Goal: Information Seeking & Learning: Understand process/instructions

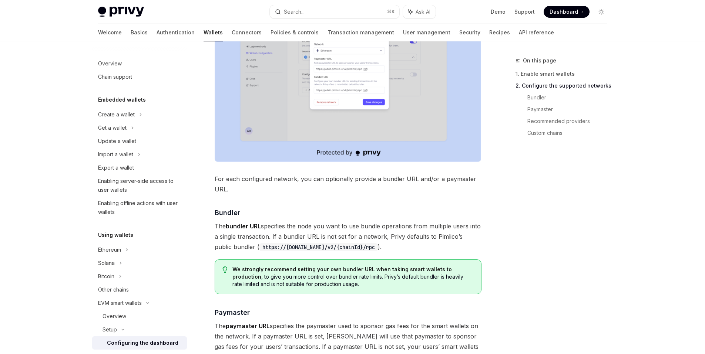
scroll to position [427, 0]
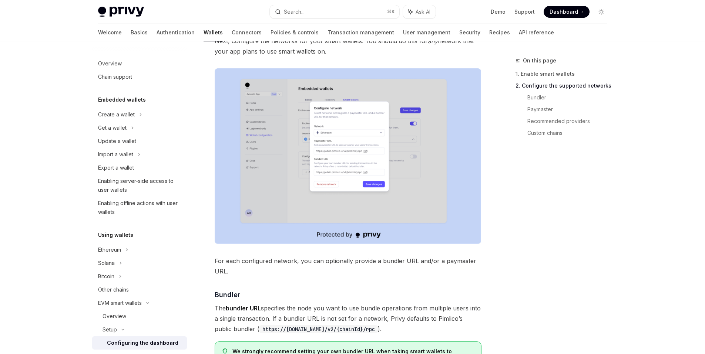
click at [411, 181] on img at bounding box center [348, 156] width 267 height 176
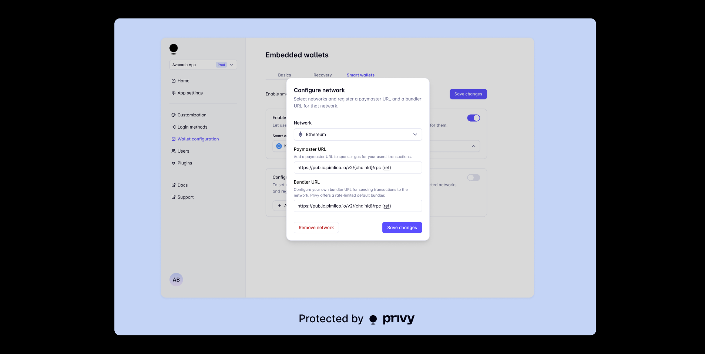
click at [623, 159] on div at bounding box center [352, 177] width 705 height 354
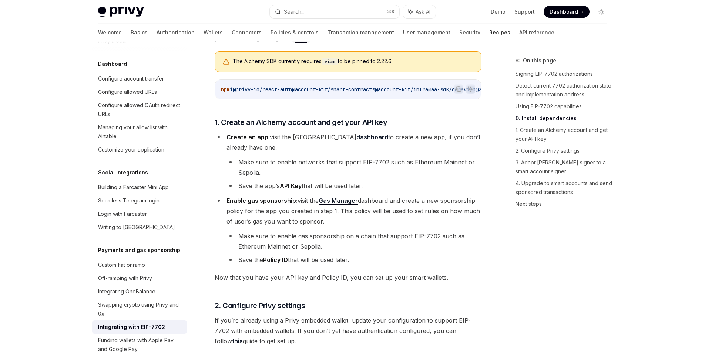
scroll to position [653, 0]
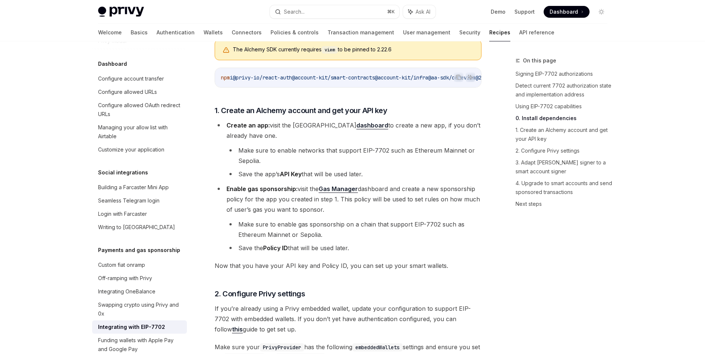
drag, startPoint x: 349, startPoint y: 213, endPoint x: 300, endPoint y: 203, distance: 49.5
click at [300, 203] on li "Enable gas sponsorship: visit the Gas Manager dashboard and create a new sponso…" at bounding box center [348, 219] width 267 height 70
click at [329, 217] on li "Enable gas sponsorship: visit the Gas Manager dashboard and create a new sponso…" at bounding box center [348, 219] width 267 height 70
drag, startPoint x: 338, startPoint y: 214, endPoint x: 280, endPoint y: 203, distance: 59.5
click at [280, 203] on li "Enable gas sponsorship: visit the Gas Manager dashboard and create a new sponso…" at bounding box center [348, 219] width 267 height 70
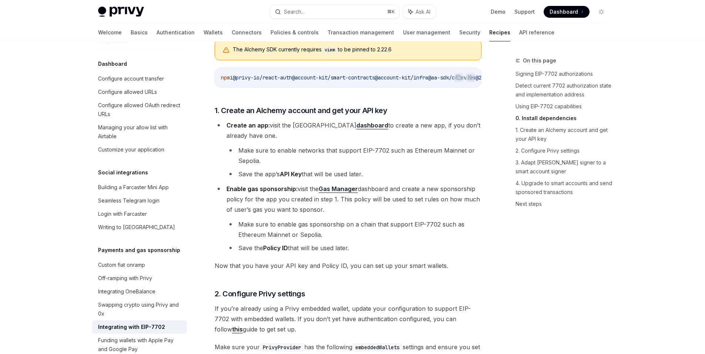
click at [309, 209] on span "Enable gas sponsorship: visit the Gas Manager dashboard and create a new sponso…" at bounding box center [352, 199] width 253 height 28
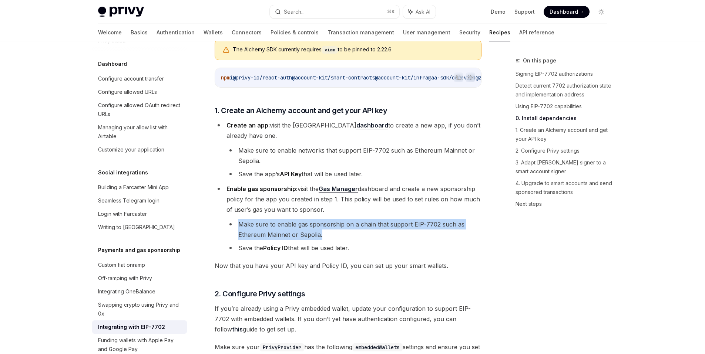
drag, startPoint x: 333, startPoint y: 239, endPoint x: 234, endPoint y: 227, distance: 99.1
click at [234, 227] on li "Make sure to enable gas sponsorship on a chain that support EIP-7702 such as Et…" at bounding box center [353, 229] width 255 height 21
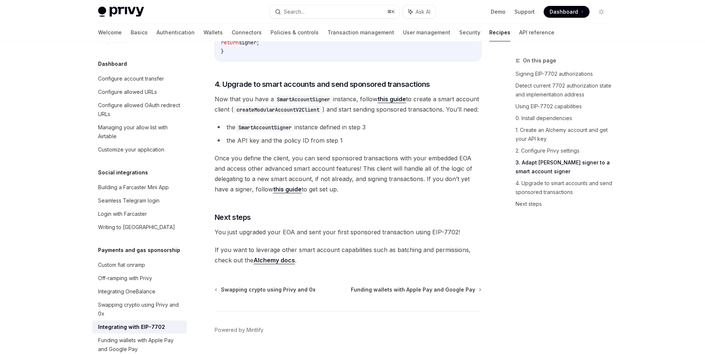
scroll to position [1577, 0]
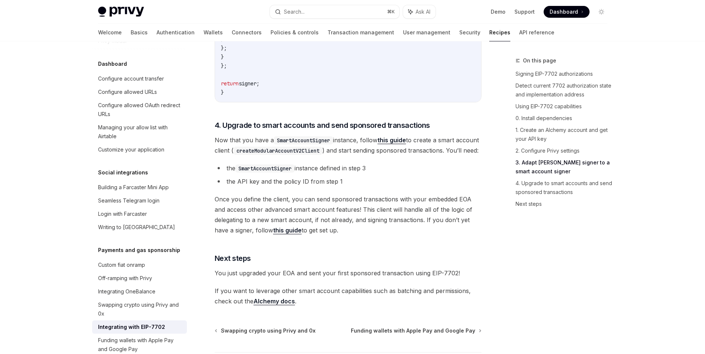
click at [423, 174] on li "the SmartAccountSigner instance defined in step 3" at bounding box center [348, 168] width 267 height 10
drag, startPoint x: 352, startPoint y: 260, endPoint x: 200, endPoint y: 228, distance: 155.3
click at [356, 236] on span "Once you define the client, you can send sponsored transactions with your embed…" at bounding box center [348, 214] width 267 height 41
drag, startPoint x: 383, startPoint y: 261, endPoint x: 212, endPoint y: 227, distance: 173.5
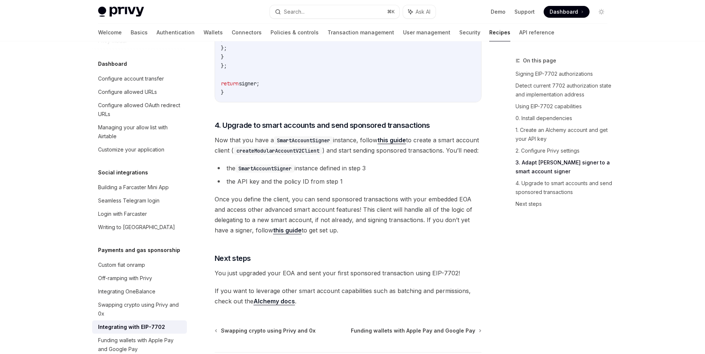
click at [338, 236] on span "Once you define the client, you can send sponsored transactions with your embed…" at bounding box center [348, 214] width 267 height 41
drag, startPoint x: 343, startPoint y: 259, endPoint x: 207, endPoint y: 223, distance: 141.1
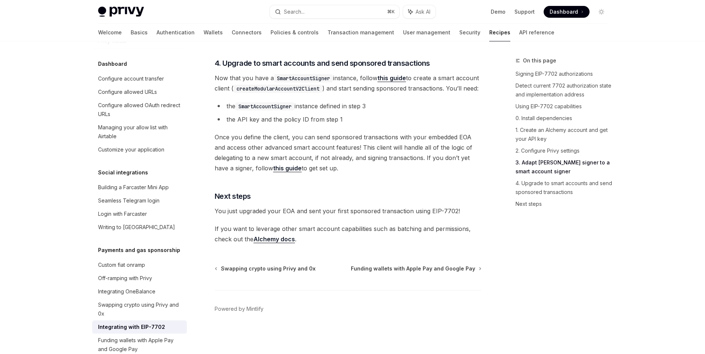
scroll to position [1666, 0]
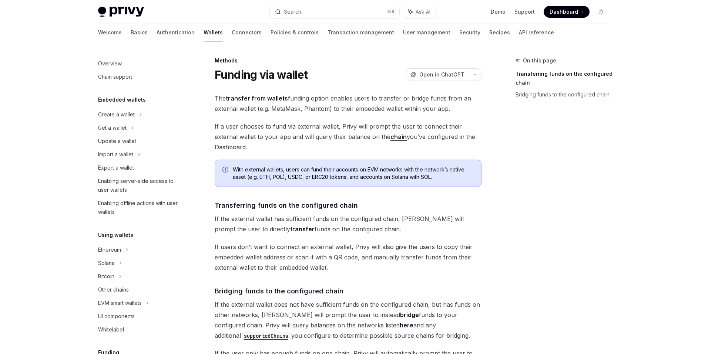
scroll to position [71, 0]
